Goal: Check status: Check status

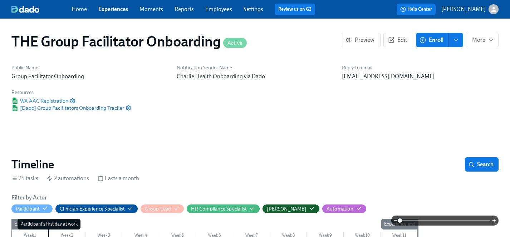
scroll to position [616, 0]
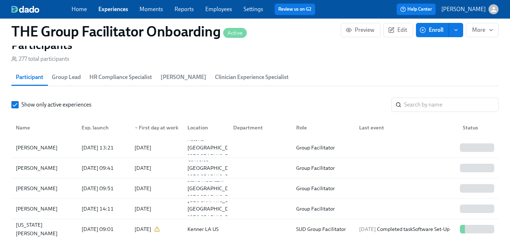
click at [108, 8] on link "Experiences" at bounding box center [113, 9] width 30 height 7
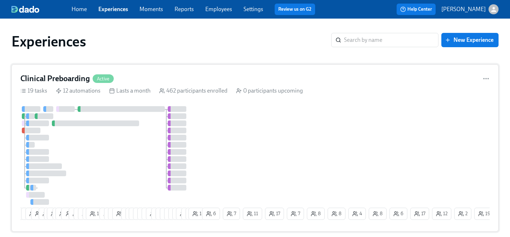
click at [260, 145] on div "4 9 10 19 2 11 2 16 2 18 1 12 6 6 3 14 8 1 6 8 4 2 23 21 13 11 12 3 3 4 7 3 6 2…" at bounding box center [254, 164] width 469 height 117
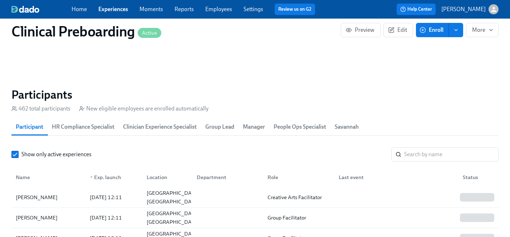
scroll to position [744, 0]
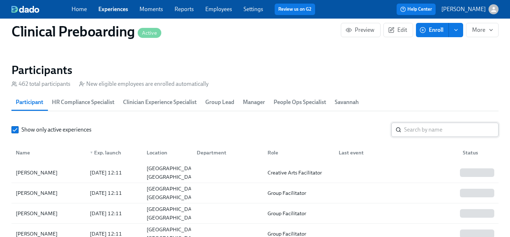
click at [426, 133] on input "search" at bounding box center [451, 130] width 94 height 14
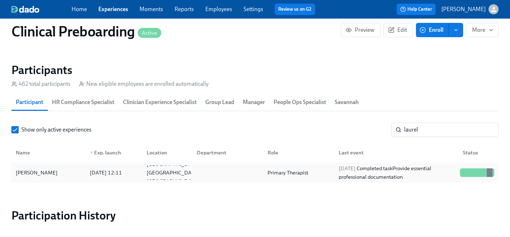
click at [43, 172] on div "[PERSON_NAME]" at bounding box center [37, 172] width 48 height 9
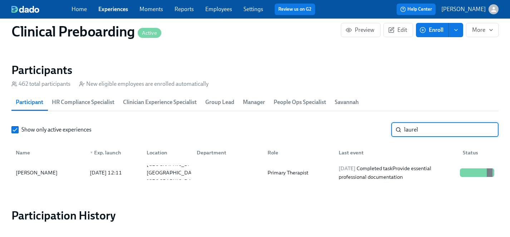
drag, startPoint x: 438, startPoint y: 128, endPoint x: 361, endPoint y: 128, distance: 77.2
click at [361, 128] on div "Show only active experiences laurel ​" at bounding box center [254, 130] width 487 height 14
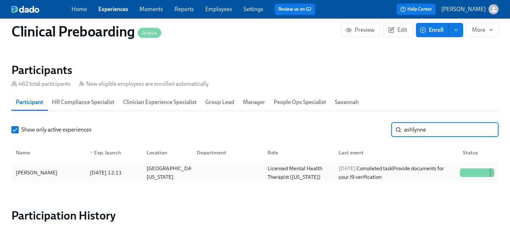
type input "ashlynne"
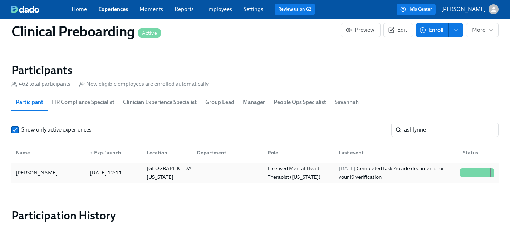
click at [42, 176] on div "[PERSON_NAME]" at bounding box center [37, 172] width 48 height 9
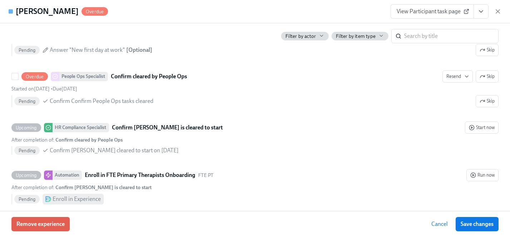
scroll to position [1544, 0]
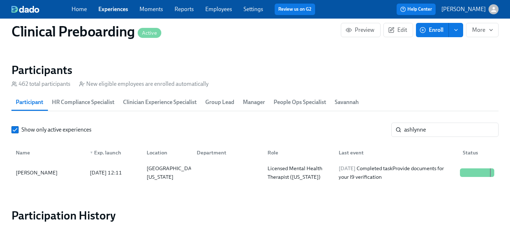
click at [112, 10] on link "Experiences" at bounding box center [113, 9] width 30 height 7
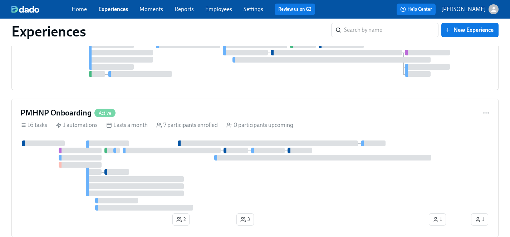
scroll to position [3696, 0]
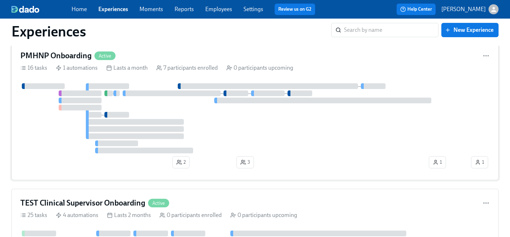
click at [225, 131] on div at bounding box center [244, 118] width 449 height 70
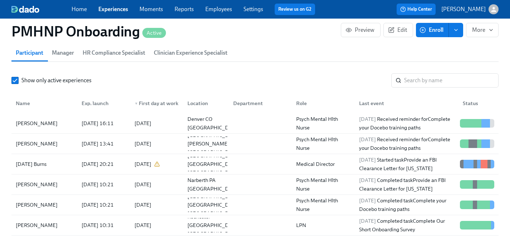
scroll to position [720, 0]
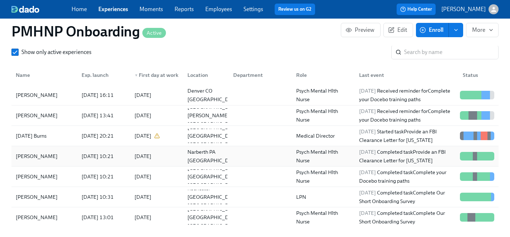
click at [32, 154] on div "[PERSON_NAME]" at bounding box center [37, 156] width 48 height 9
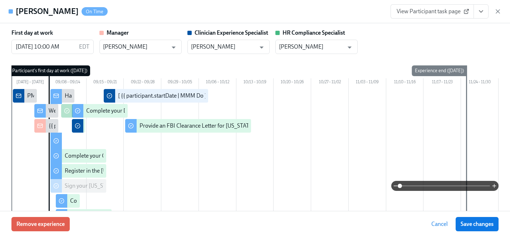
click at [484, 14] on button "View task page" at bounding box center [480, 11] width 15 height 14
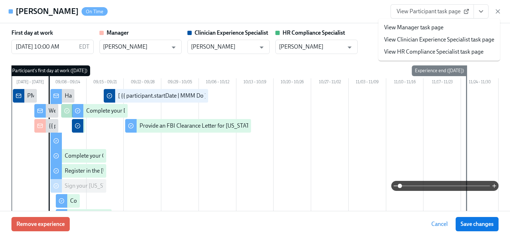
click at [420, 38] on link "View Clinician Experience Specialist task page" at bounding box center [439, 40] width 110 height 8
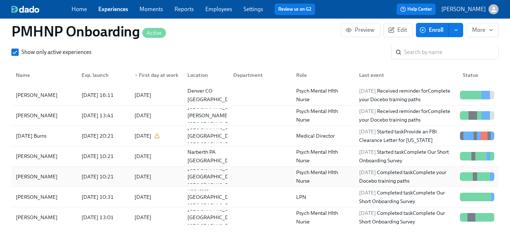
click at [21, 175] on div "[PERSON_NAME]" at bounding box center [37, 176] width 48 height 9
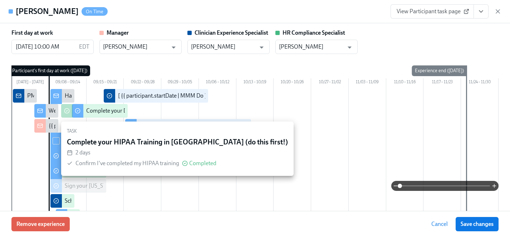
click at [481, 11] on icon "View task page" at bounding box center [480, 11] width 7 height 7
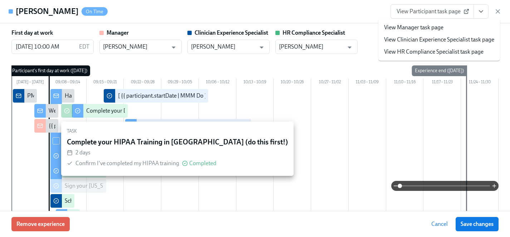
click at [419, 39] on link "View Clinician Experience Specialist task page" at bounding box center [439, 40] width 110 height 8
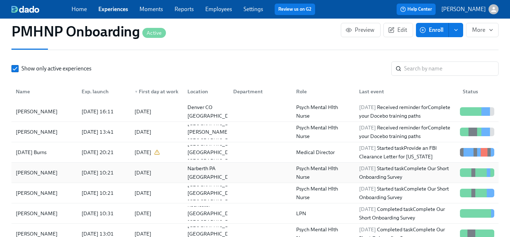
scroll to position [703, 0]
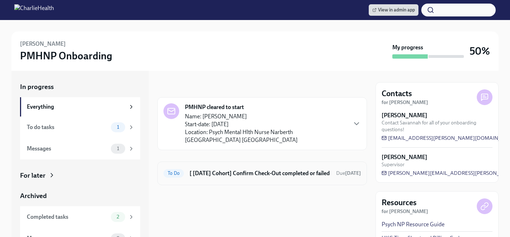
click at [247, 169] on h6 "[ [DATE] Cohort] Confirm Check-Out completed or failed" at bounding box center [259, 173] width 141 height 8
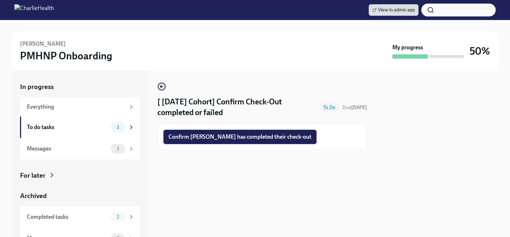
click at [232, 138] on span "Confirm Nanci Selig has completed their check-out" at bounding box center [239, 136] width 143 height 7
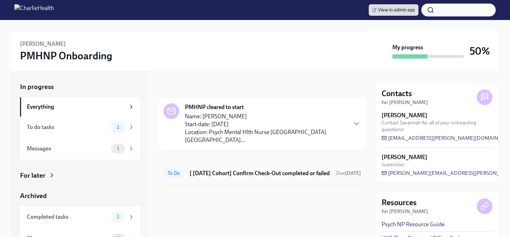
click at [262, 169] on h6 "[ [DATE] Cohort] Confirm Check-Out completed or failed" at bounding box center [259, 173] width 141 height 8
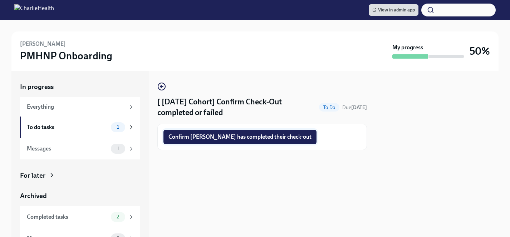
click at [254, 139] on span "Confirm [PERSON_NAME] has completed their check-out" at bounding box center [239, 136] width 143 height 7
